Goal: Share content: Share content

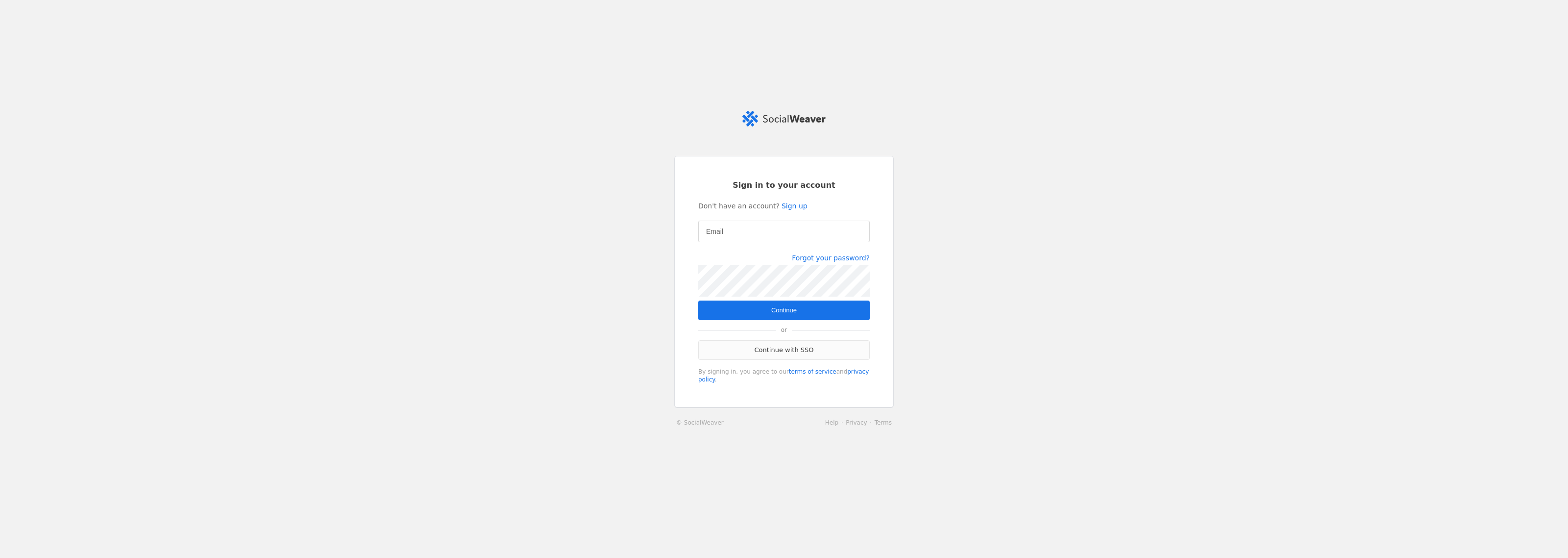
click at [789, 349] on link "Continue with SSO" at bounding box center [784, 350] width 172 height 20
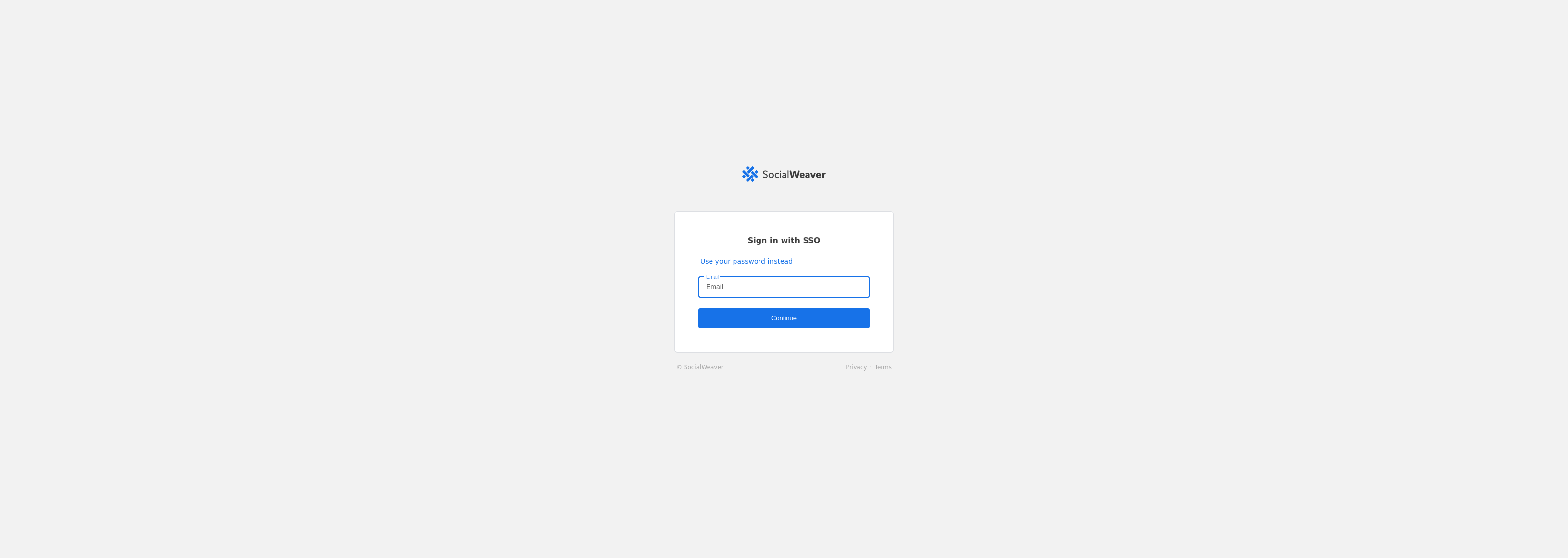
click at [773, 290] on input "Email" at bounding box center [784, 287] width 156 height 12
type input "charlotte.barrelle@jll.com"
click at [778, 325] on span "undefined" at bounding box center [784, 318] width 172 height 20
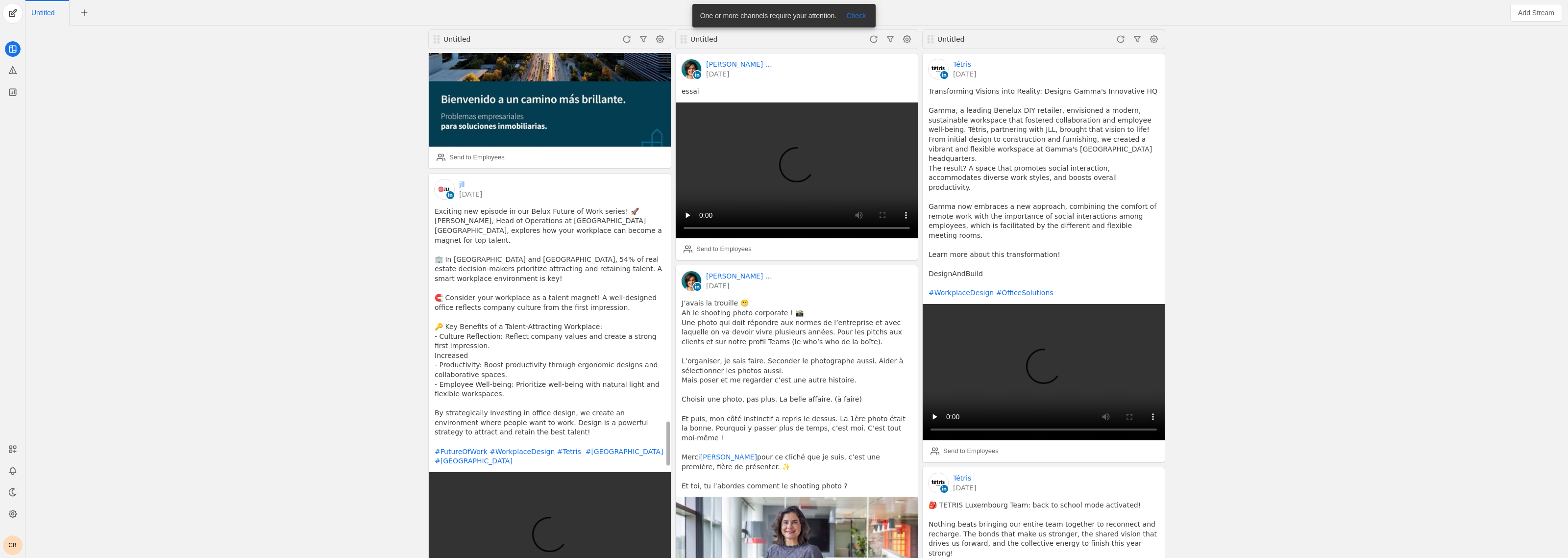
scroll to position [4532, 0]
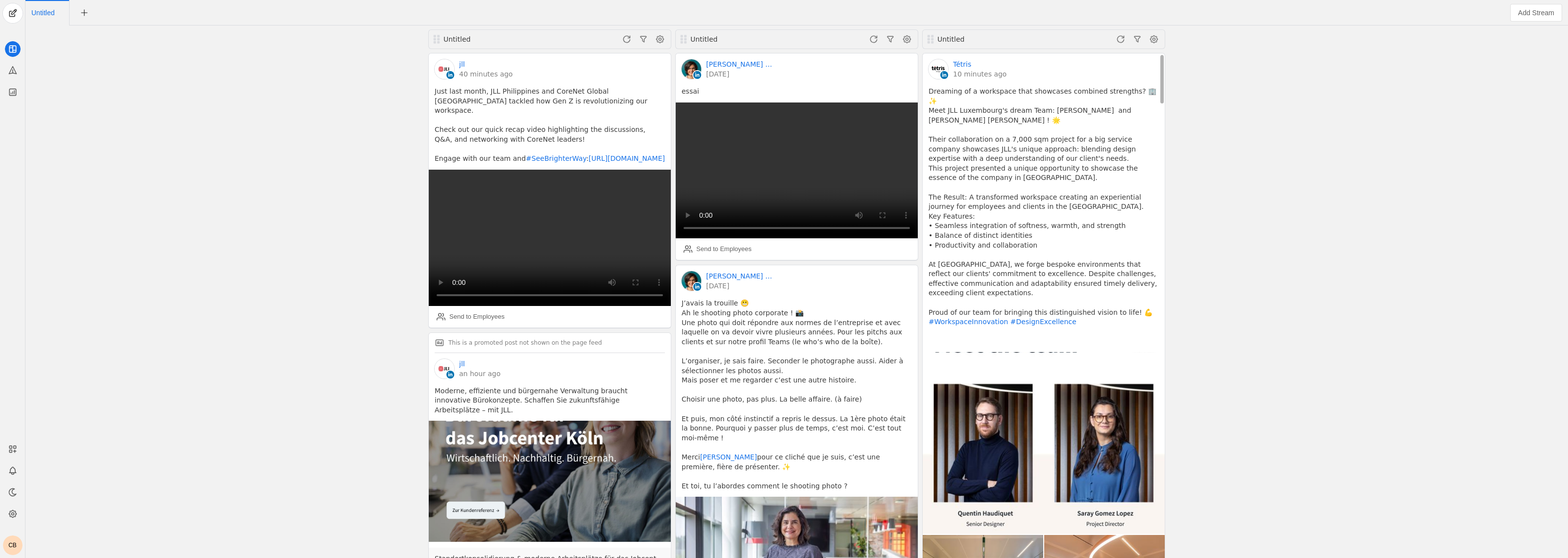
click at [1110, 237] on pre "Dreaming of a workspace that showcases combined strengths? 🏢✨ Meet JLL Luxembou…" at bounding box center [1043, 217] width 230 height 260
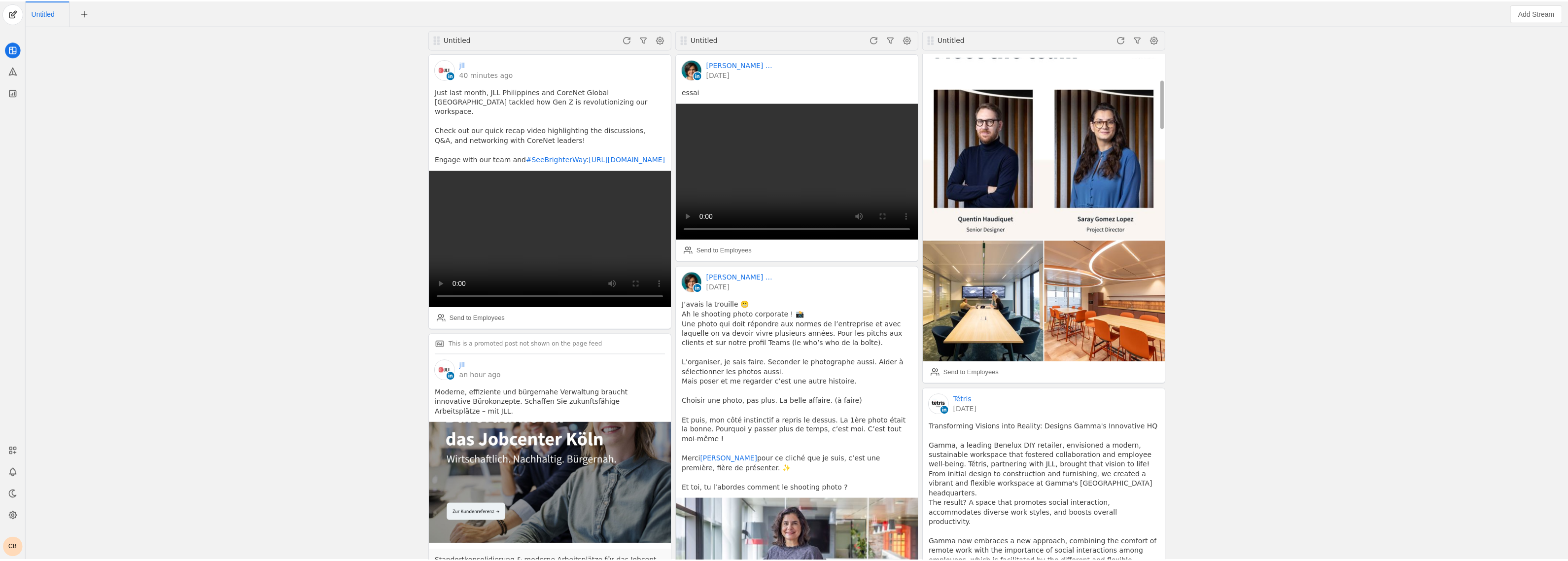
scroll to position [308, 0]
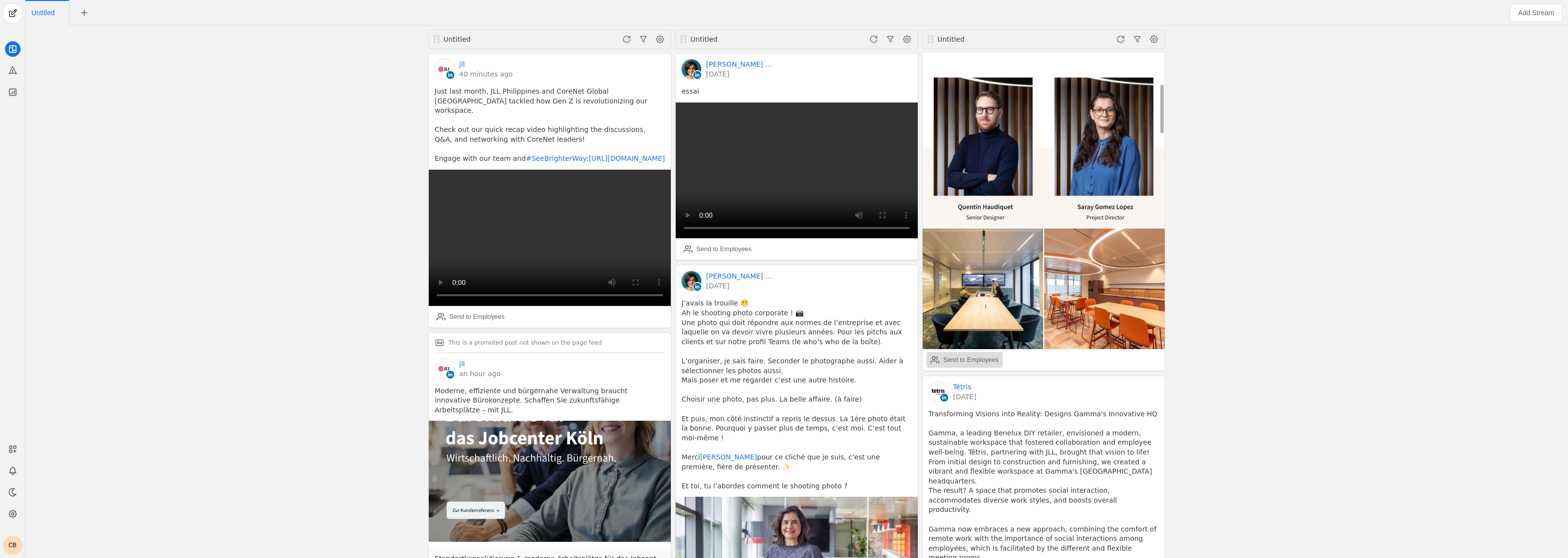
click at [982, 355] on div "Send to Employees" at bounding box center [970, 360] width 55 height 10
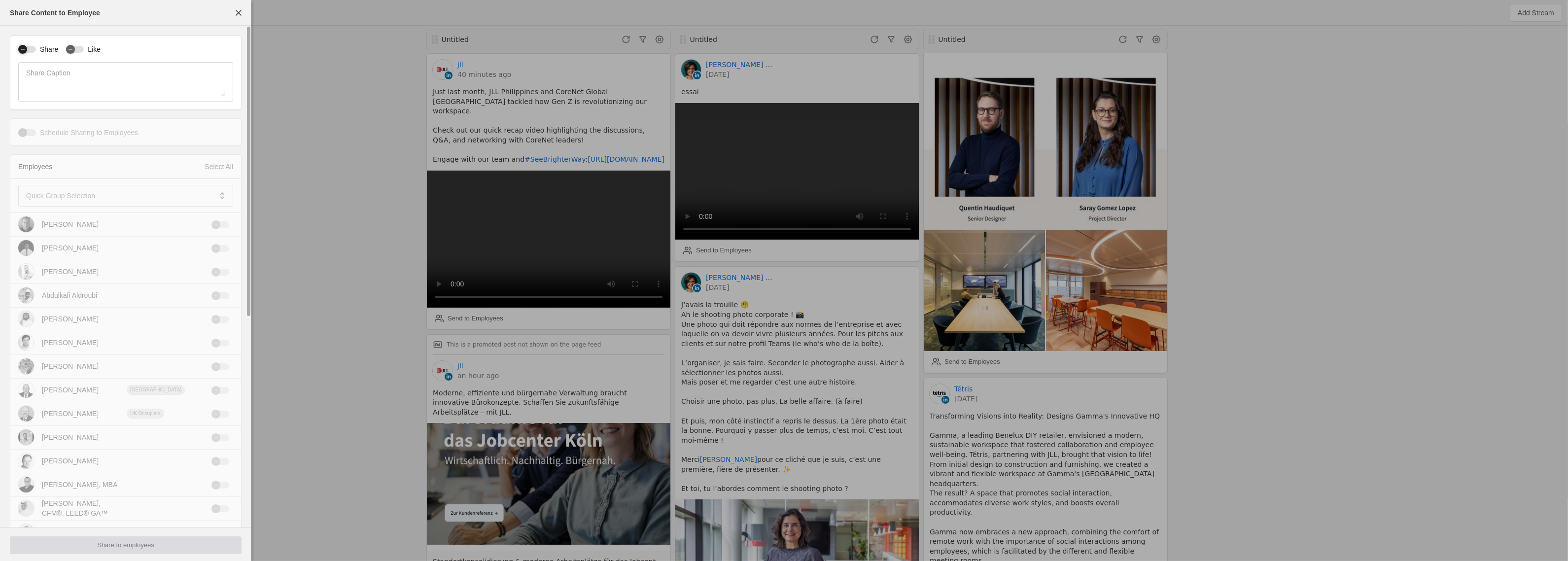
click at [32, 50] on div "button" at bounding box center [26, 49] width 17 height 7
click at [75, 50] on div "button" at bounding box center [70, 49] width 14 height 14
click at [99, 200] on span at bounding box center [119, 196] width 185 height 10
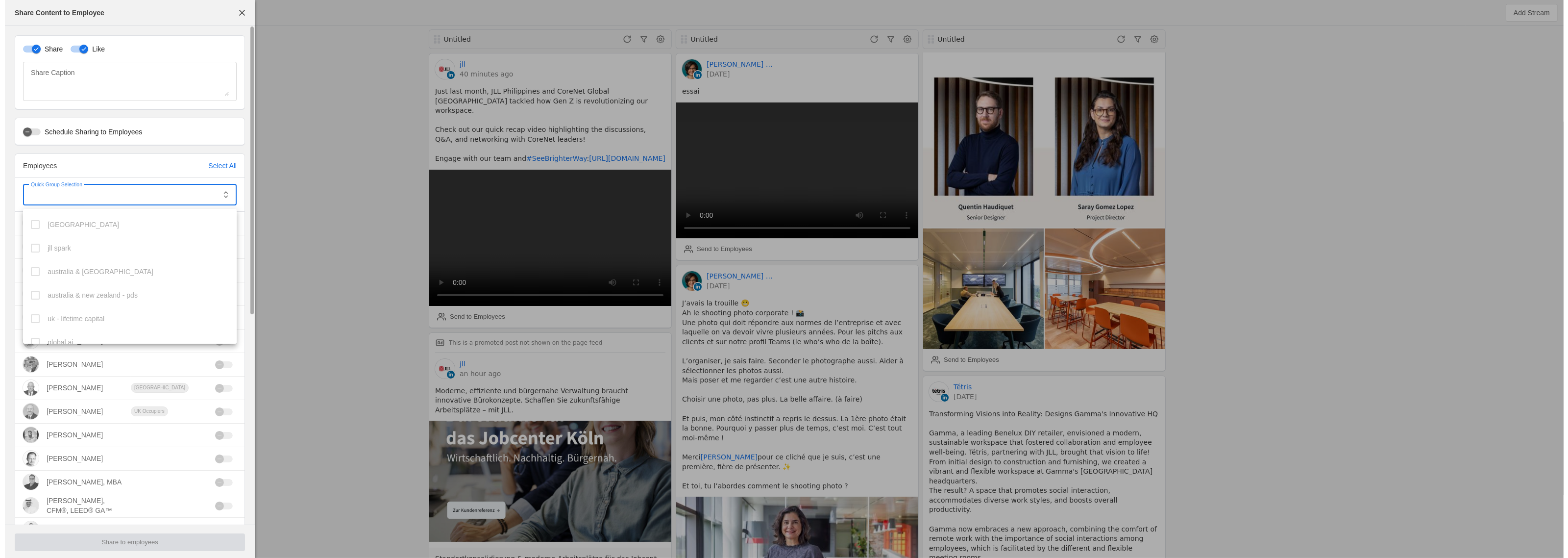
scroll to position [58, 0]
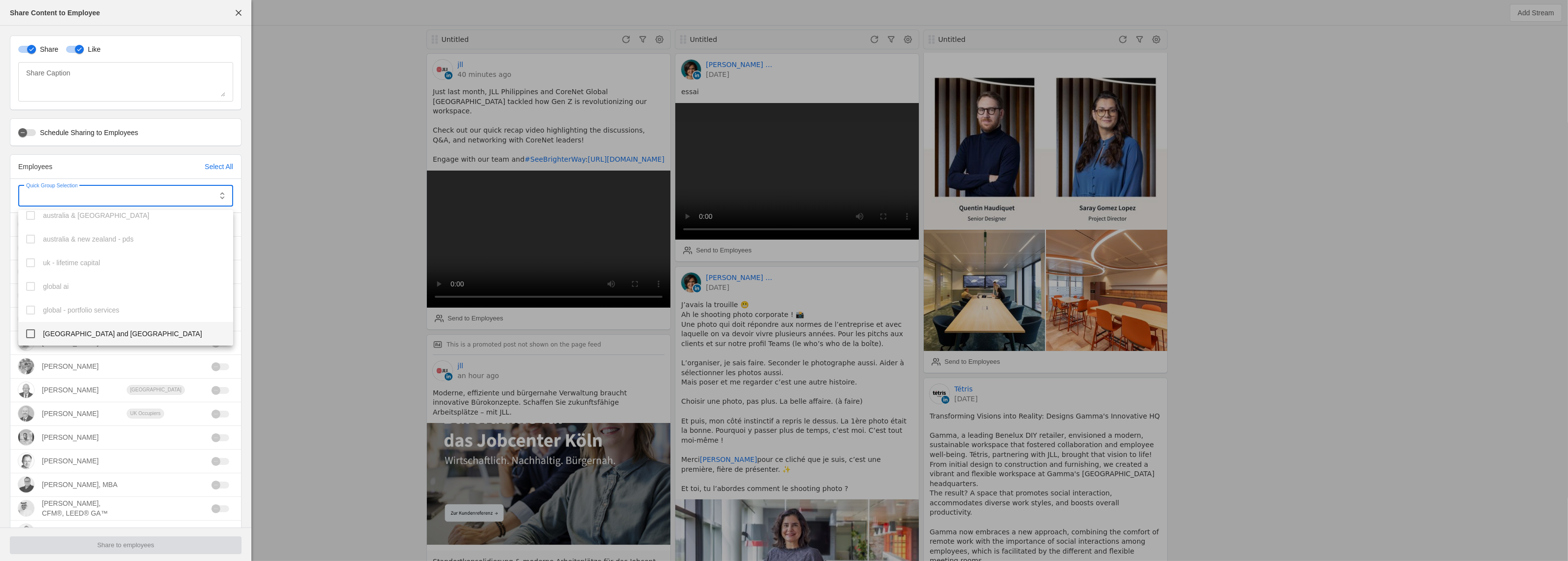
click at [94, 330] on span "[GEOGRAPHIC_DATA] and [GEOGRAPHIC_DATA]" at bounding box center [122, 334] width 159 height 10
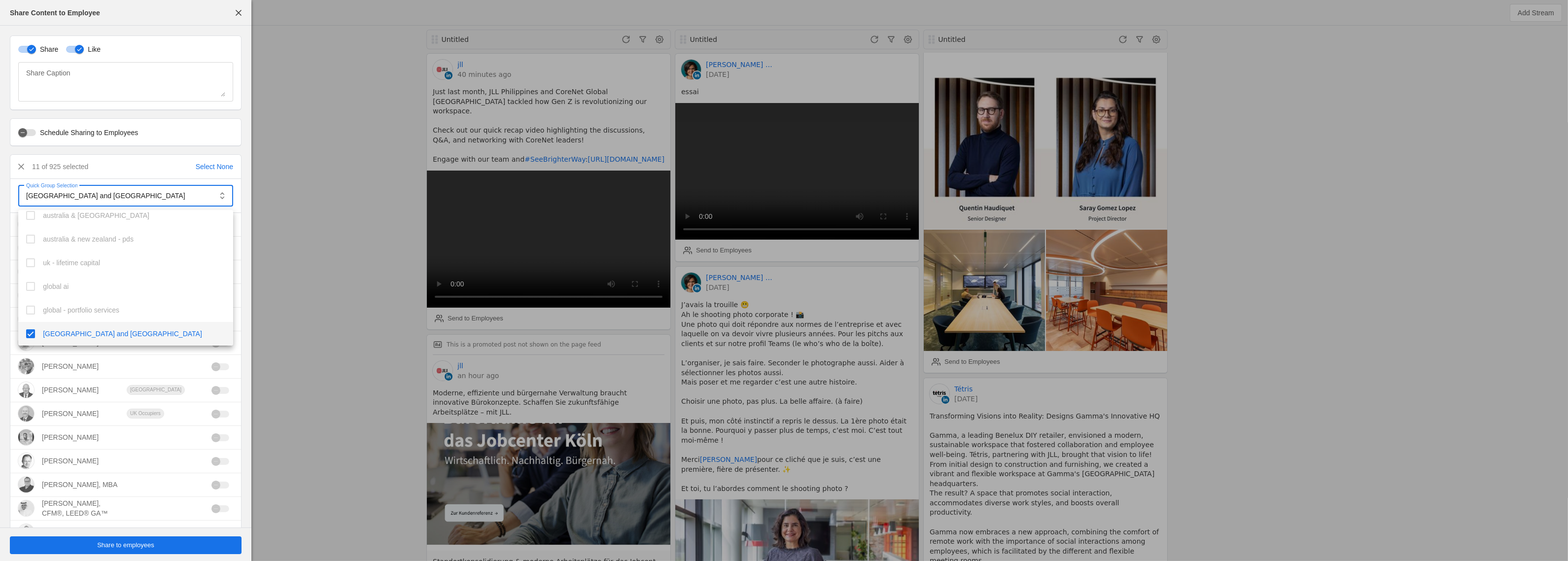
click at [247, 334] on div at bounding box center [784, 280] width 1568 height 561
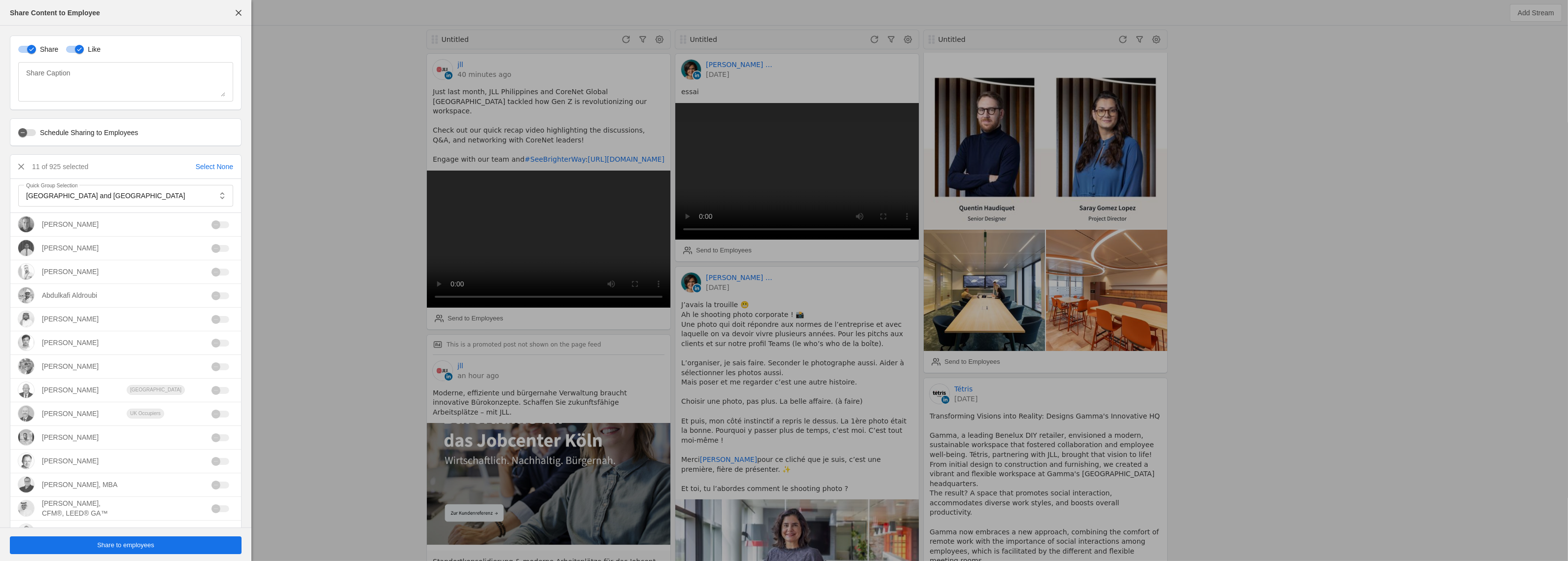
click at [140, 546] on span "Share to employees" at bounding box center [126, 545] width 57 height 10
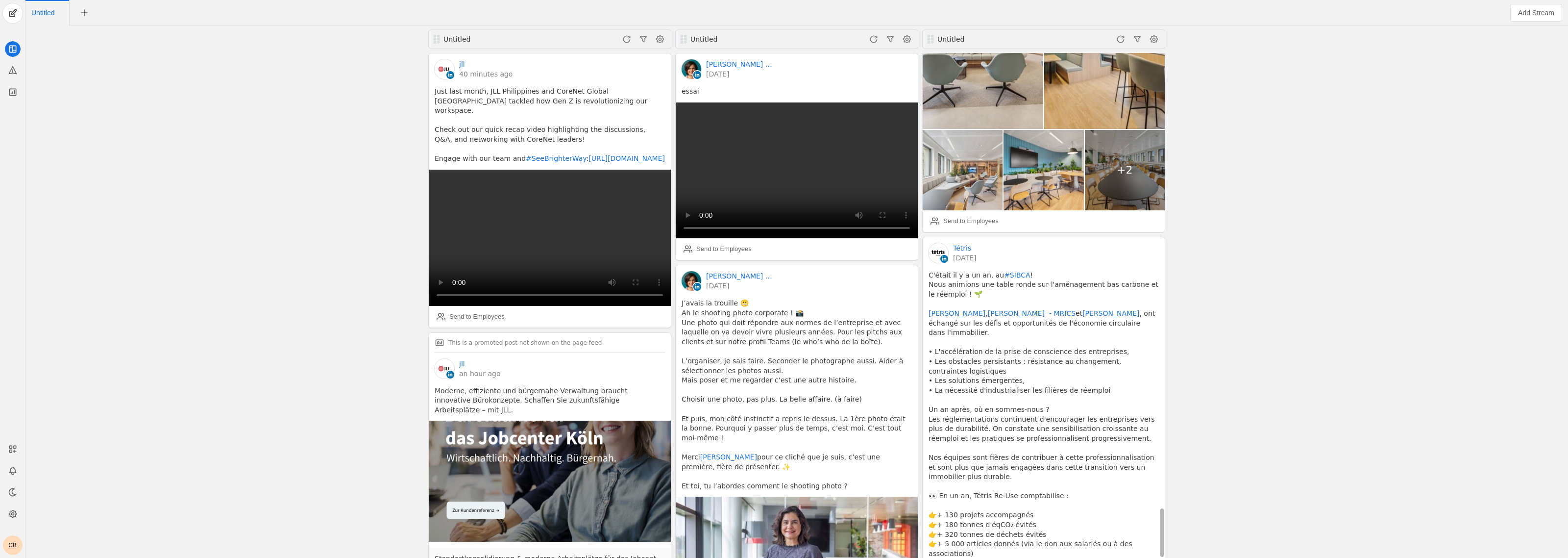
scroll to position [4643, 0]
